Goal: Find contact information: Find contact information

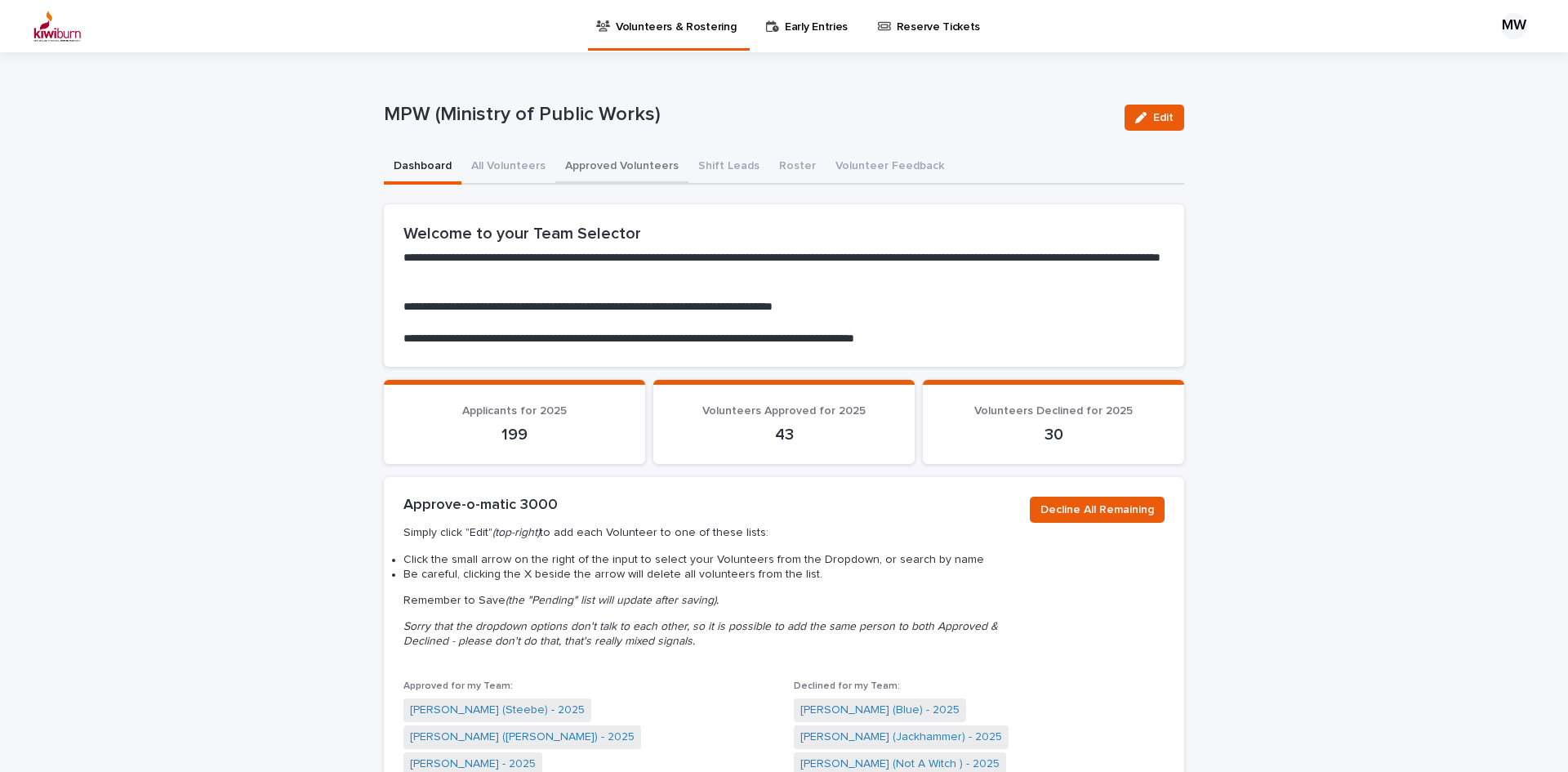
click at [621, 156] on button "Approved Volunteers" at bounding box center [622, 167] width 133 height 34
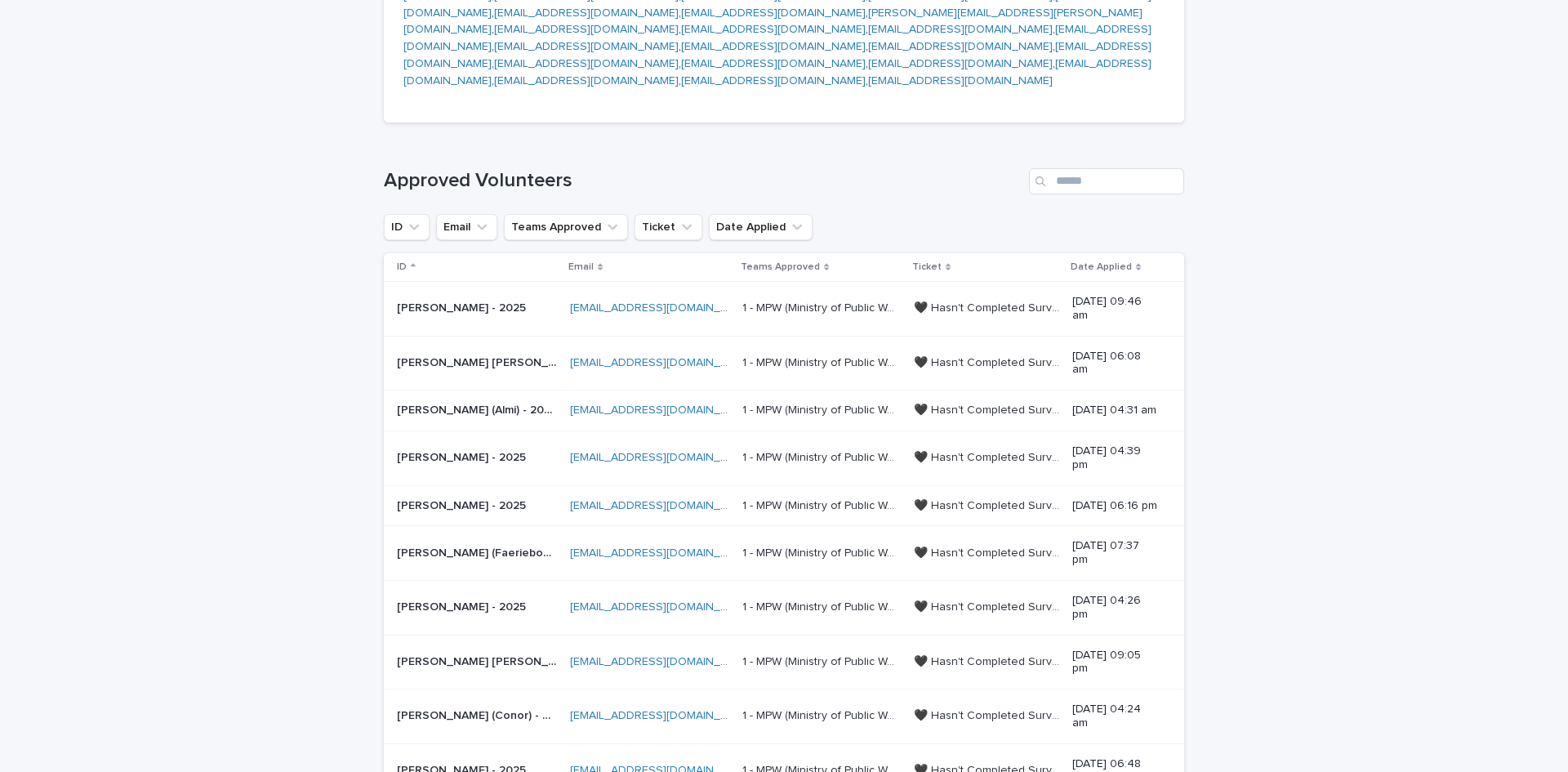
scroll to position [548, 0]
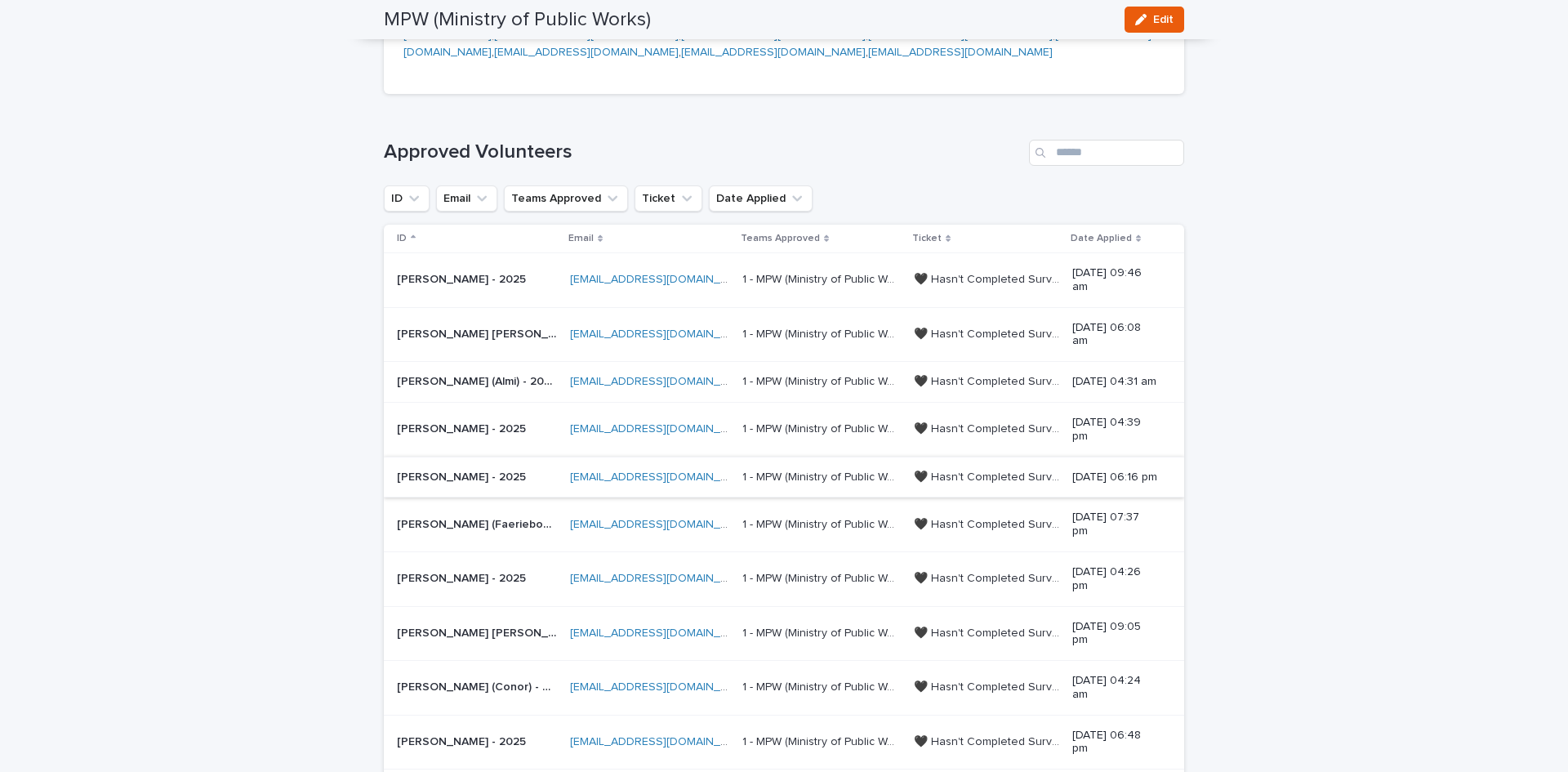
click at [633, 471] on link "[EMAIL_ADDRESS][DOMAIN_NAME]" at bounding box center [662, 477] width 184 height 11
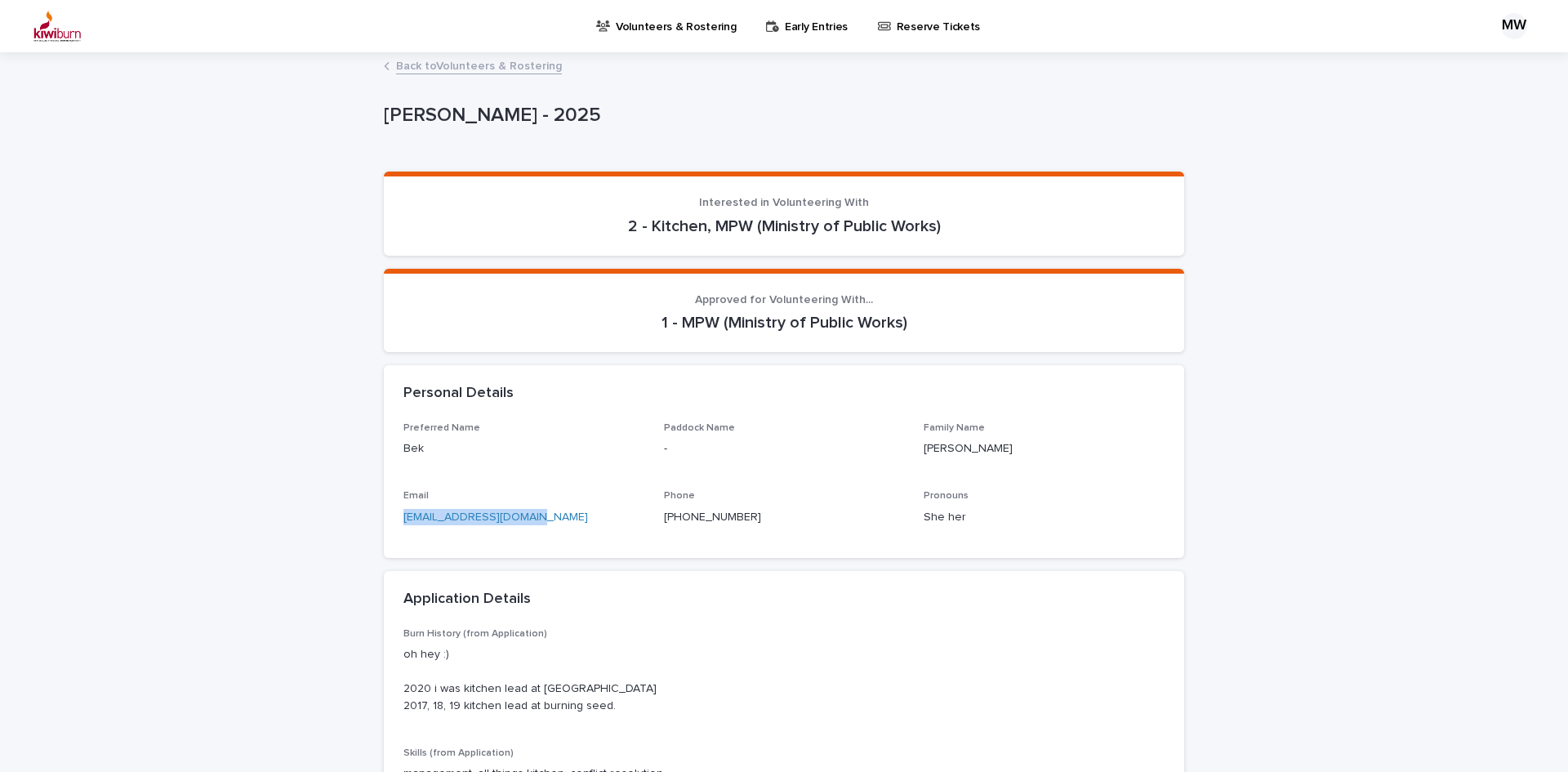
drag, startPoint x: 563, startPoint y: 515, endPoint x: 387, endPoint y: 533, distance: 176.9
click at [387, 533] on div "Preferred Name [PERSON_NAME] Name - Family Name [PERSON_NAME] Email [EMAIL_ADDR…" at bounding box center [784, 490] width 801 height 136
copy link "[EMAIL_ADDRESS][DOMAIN_NAME]"
click at [279, 492] on div "Loading... Saving… Loading... Saving… [PERSON_NAME] - 2025 [PERSON_NAME] - 2025…" at bounding box center [784, 773] width 1568 height 1439
drag, startPoint x: 543, startPoint y: 516, endPoint x: 388, endPoint y: 529, distance: 155.5
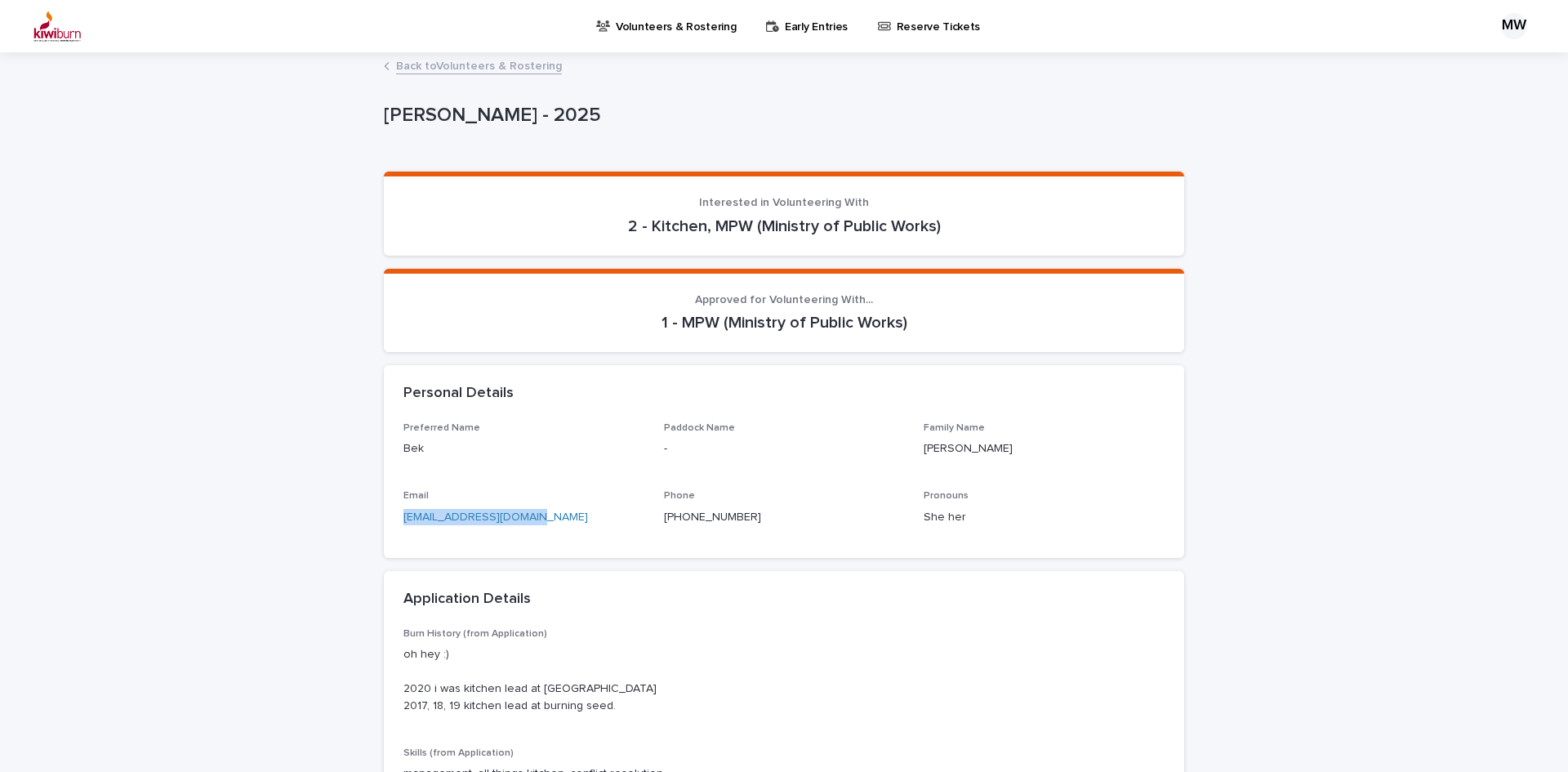
click at [388, 529] on div "Preferred Name [PERSON_NAME] Name - Family Name [PERSON_NAME] Email [EMAIL_ADDR…" at bounding box center [784, 490] width 801 height 136
copy link "[EMAIL_ADDRESS][DOMAIN_NAME]"
click at [260, 408] on div "Loading... Saving… Loading... Saving… [PERSON_NAME] - 2025 [PERSON_NAME] - 2025…" at bounding box center [784, 773] width 1568 height 1439
